Goal: Task Accomplishment & Management: Manage account settings

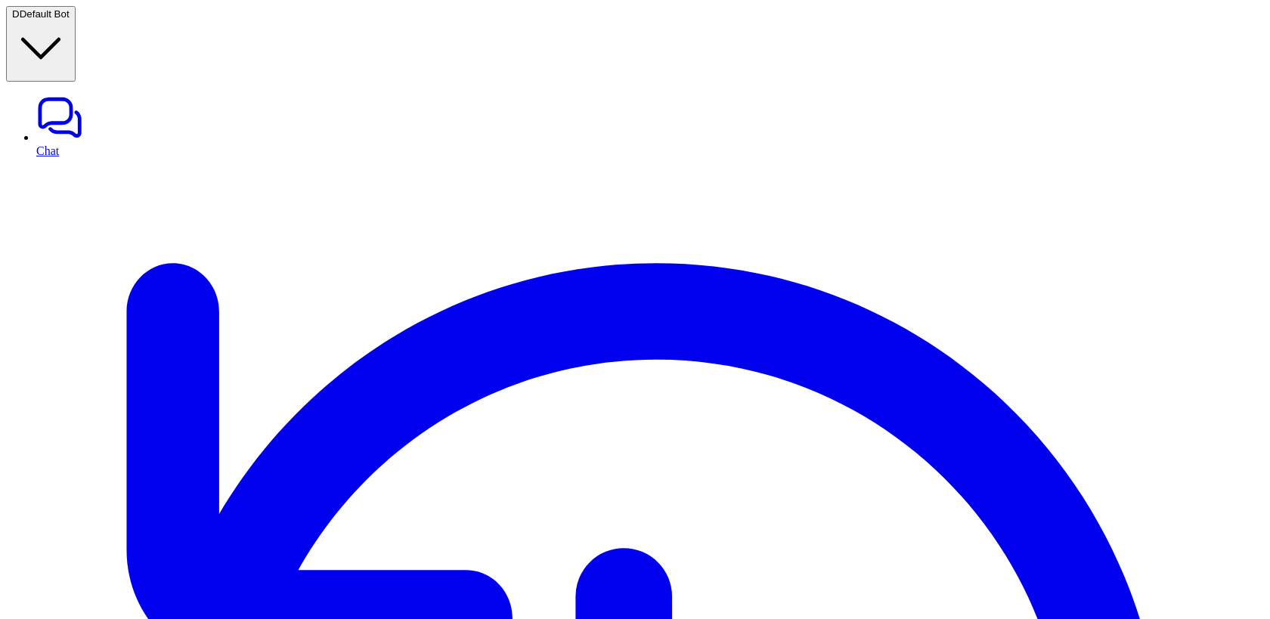
drag, startPoint x: 352, startPoint y: 275, endPoint x: 515, endPoint y: 278, distance: 162.6
drag, startPoint x: 350, startPoint y: 275, endPoint x: 513, endPoint y: 287, distance: 163.0
